Goal: Task Accomplishment & Management: Manage account settings

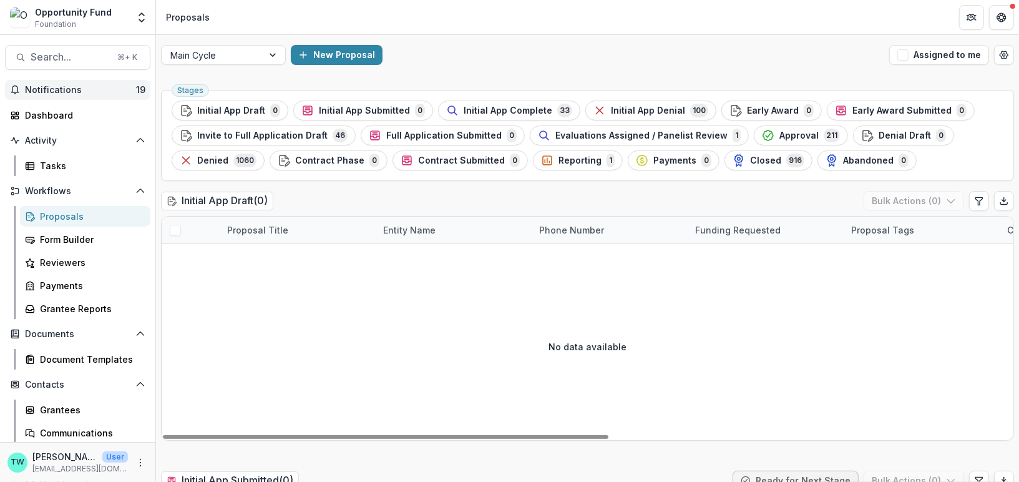
click at [59, 93] on span "Notifications" at bounding box center [80, 90] width 111 height 11
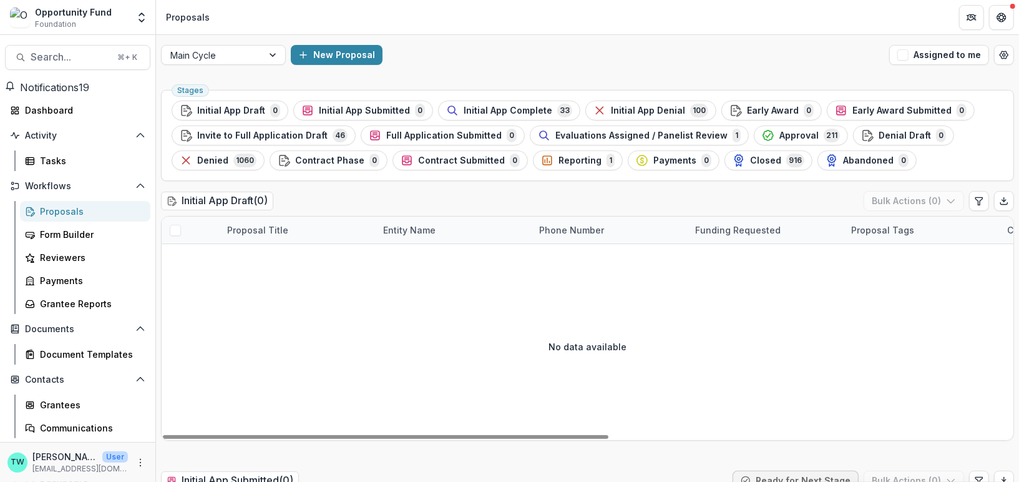
click at [503, 56] on div "New Proposal" at bounding box center [587, 55] width 593 height 20
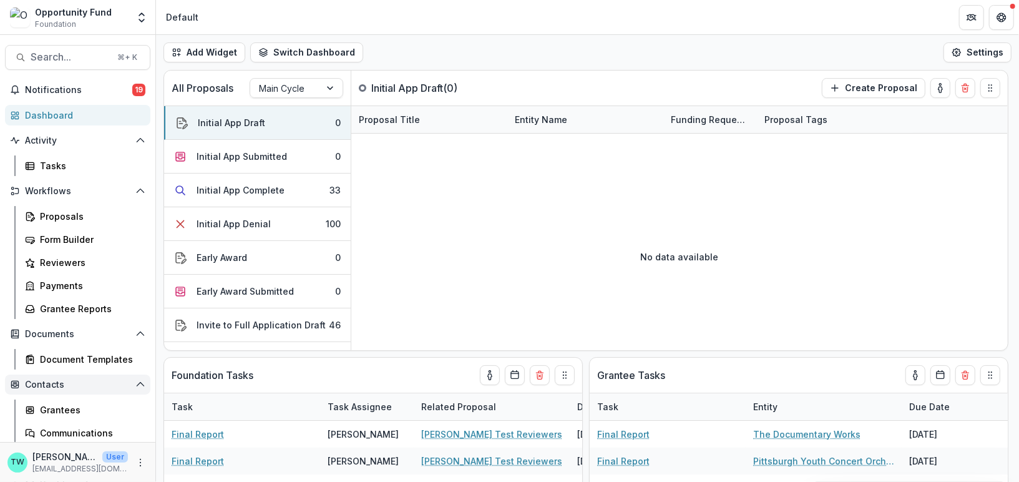
scroll to position [74, 0]
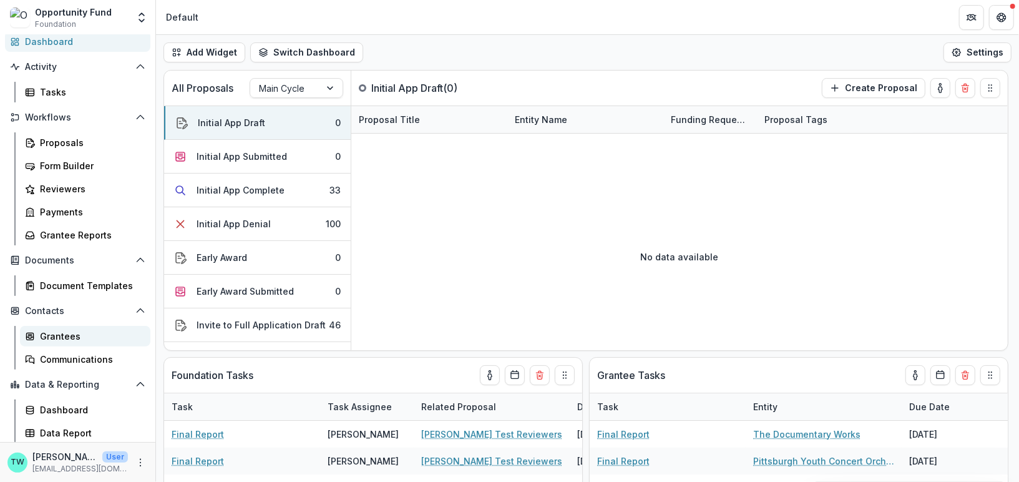
click at [64, 337] on div "Grantees" at bounding box center [90, 335] width 100 height 13
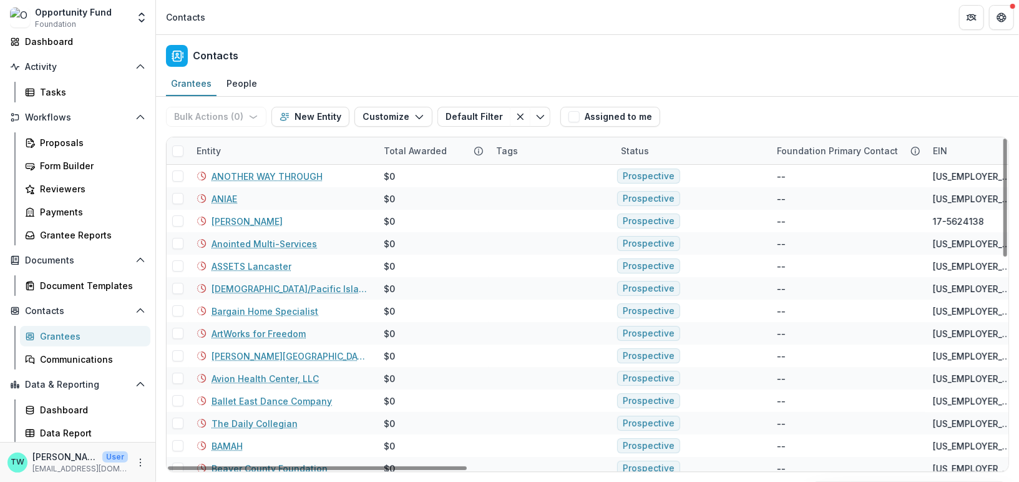
click at [276, 152] on div "Entity" at bounding box center [282, 150] width 187 height 27
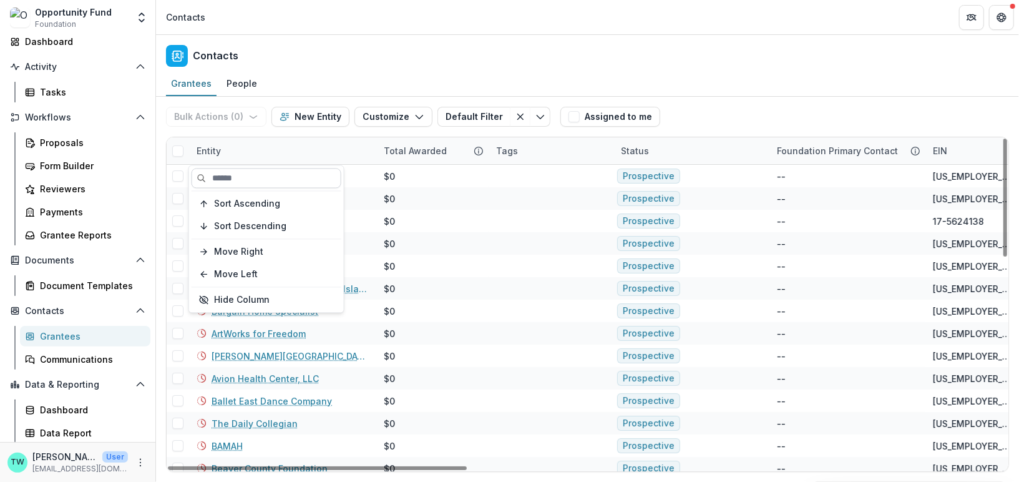
click at [268, 175] on input at bounding box center [266, 178] width 150 height 20
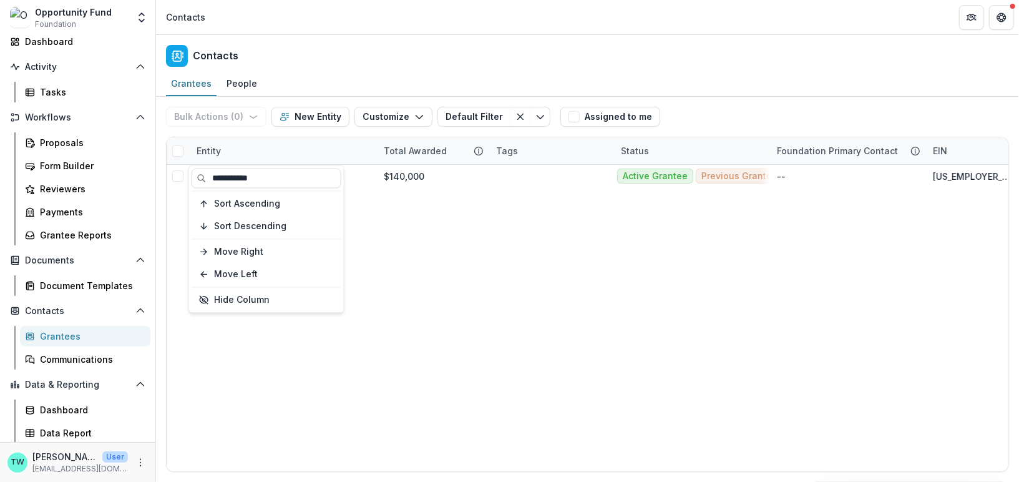
type input "**********"
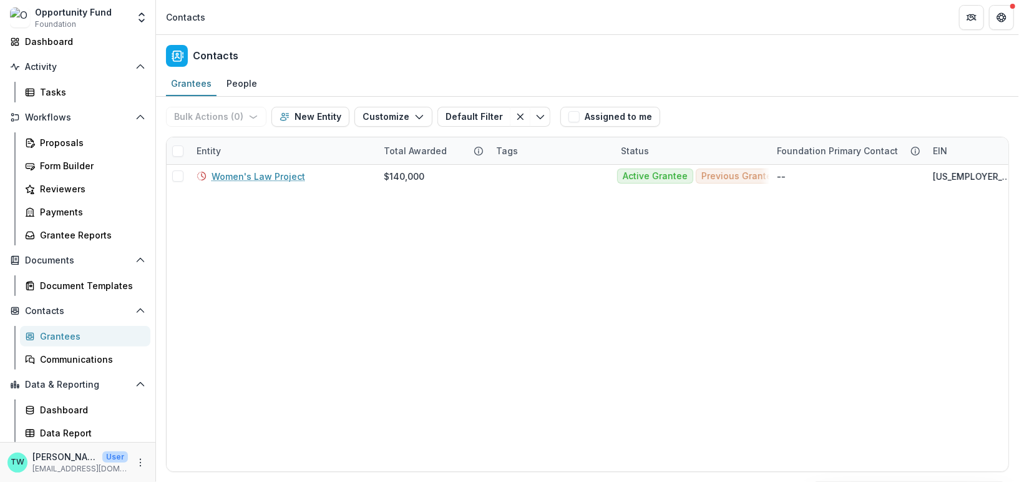
click at [364, 49] on div "Contacts" at bounding box center [587, 53] width 863 height 37
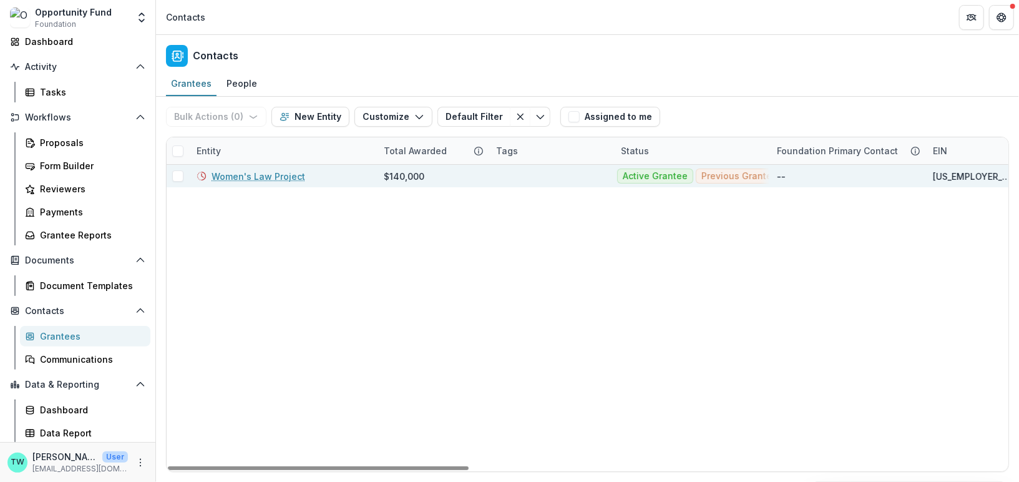
click at [250, 172] on link "Women's Law Project" at bounding box center [258, 176] width 94 height 13
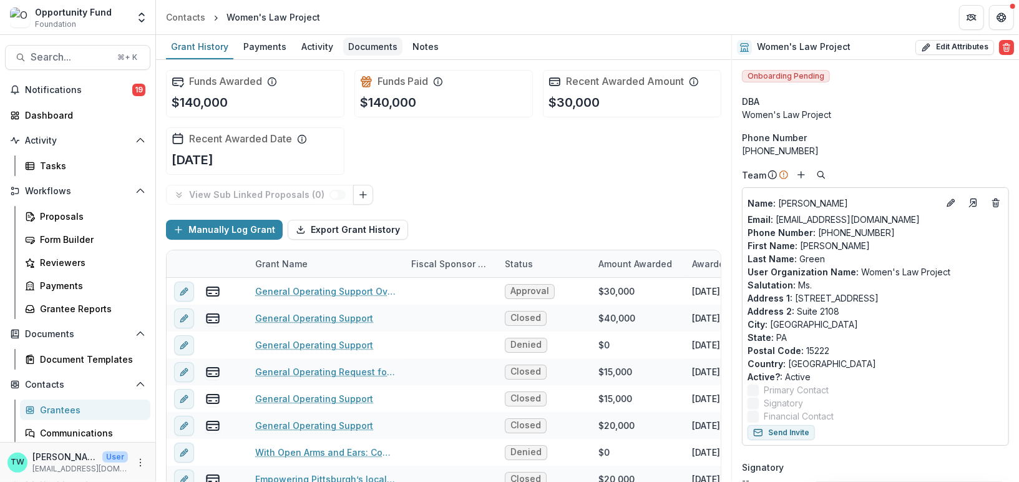
click at [361, 45] on div "Documents" at bounding box center [372, 46] width 59 height 18
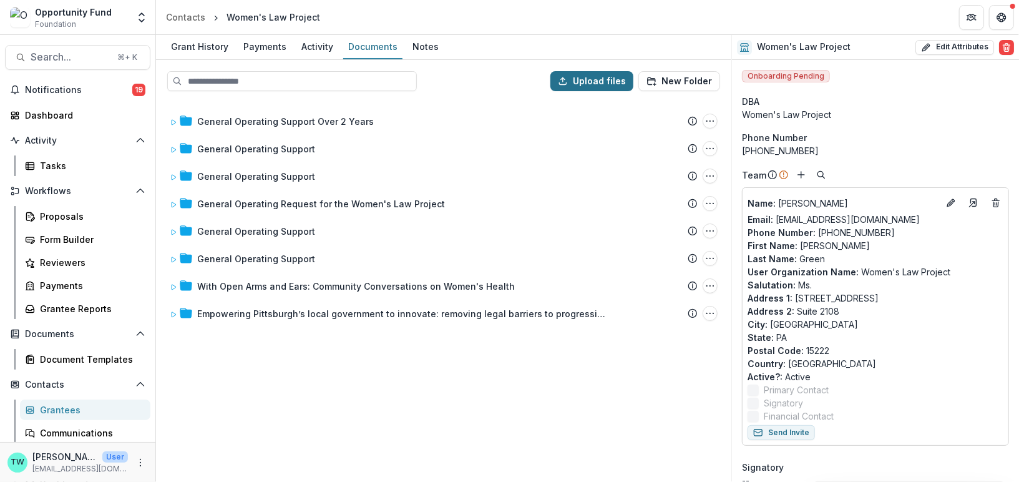
click at [592, 75] on button "Upload files" at bounding box center [591, 81] width 83 height 20
type input "**********"
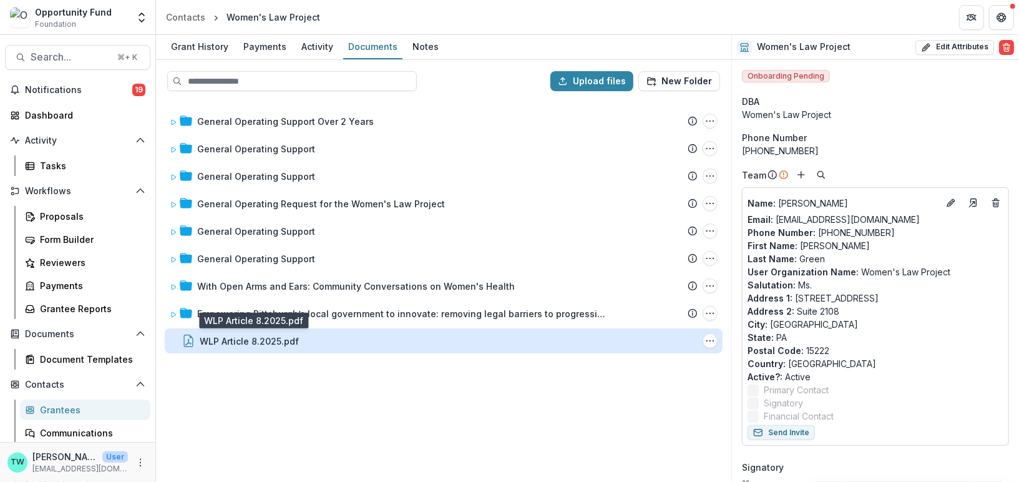
click at [264, 338] on div "WLP Article 8.2025.pdf" at bounding box center [249, 340] width 99 height 13
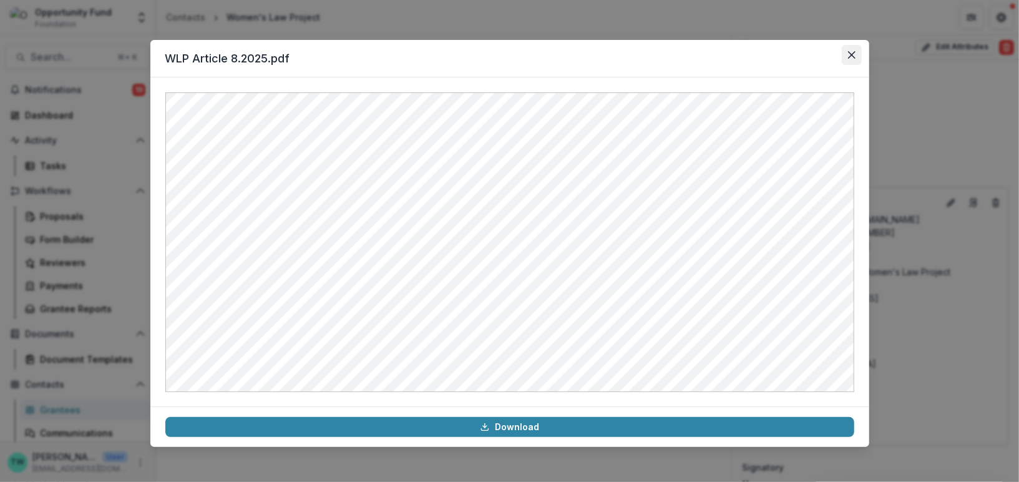
click at [848, 55] on icon "Close" at bounding box center [851, 54] width 7 height 7
